Goal: Navigation & Orientation: Find specific page/section

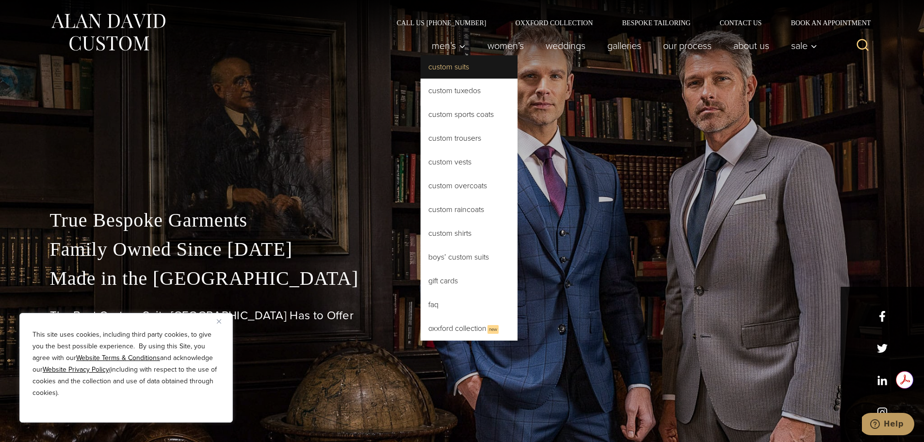
click at [460, 69] on link "Custom Suits" at bounding box center [469, 66] width 97 height 23
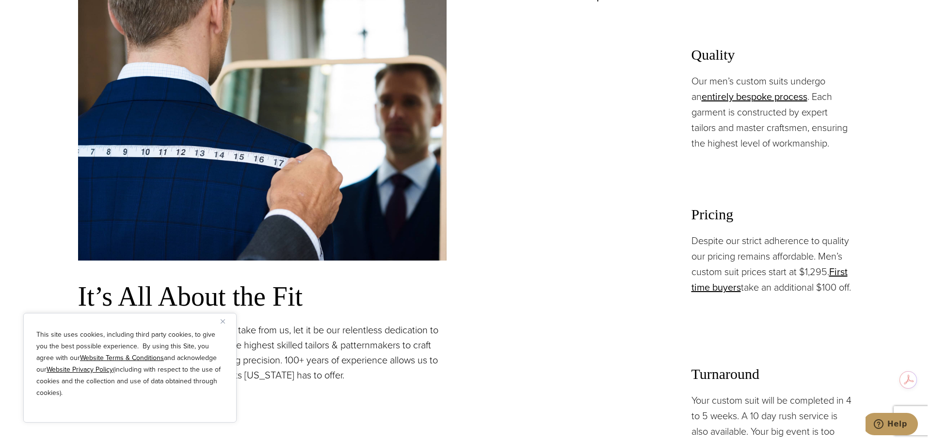
scroll to position [825, 0]
